Goal: Find specific page/section: Find specific page/section

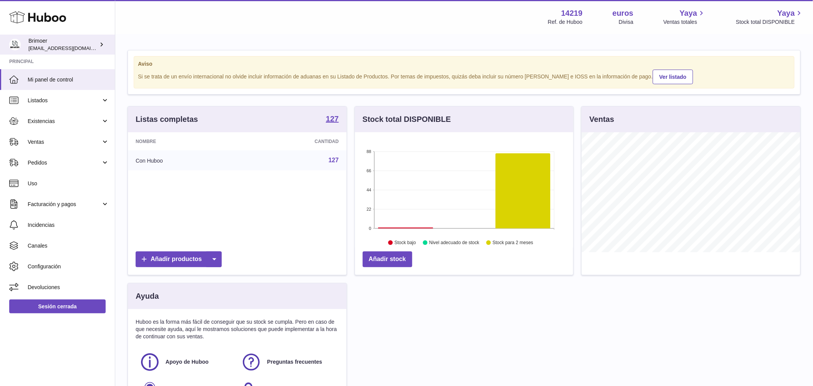
scroll to position [120, 218]
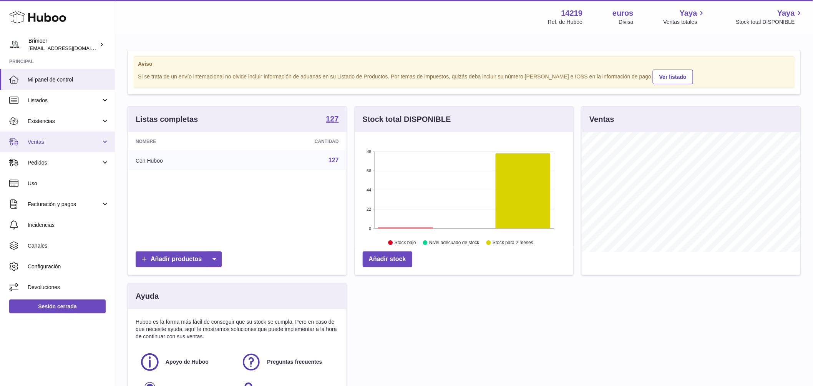
click at [49, 134] on link "Ventas" at bounding box center [57, 141] width 115 height 21
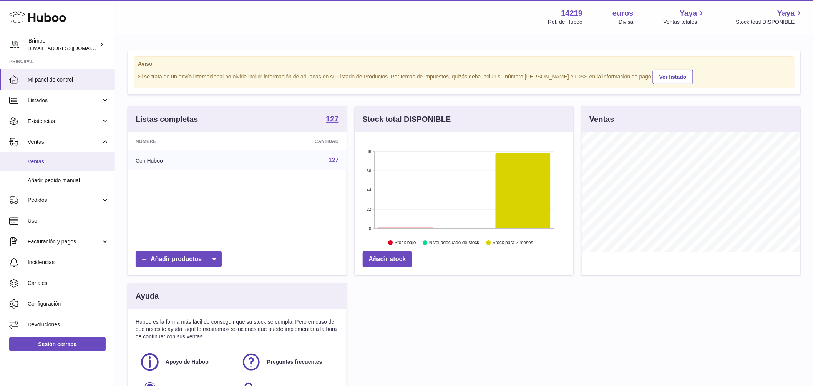
click at [48, 166] on link "Ventas" at bounding box center [57, 161] width 115 height 19
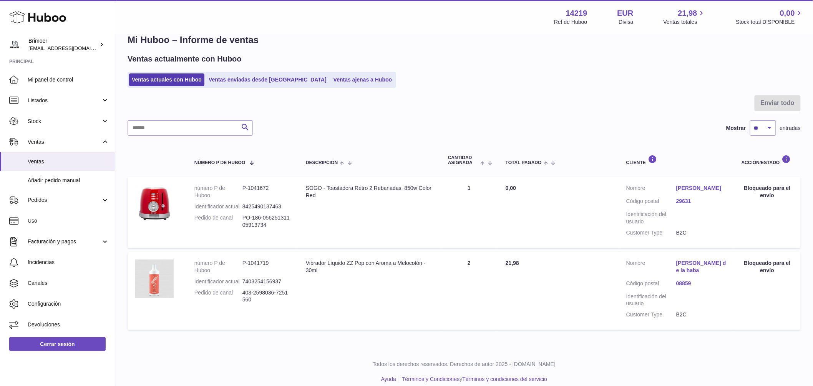
scroll to position [18, 0]
